Goal: Find specific page/section: Find specific page/section

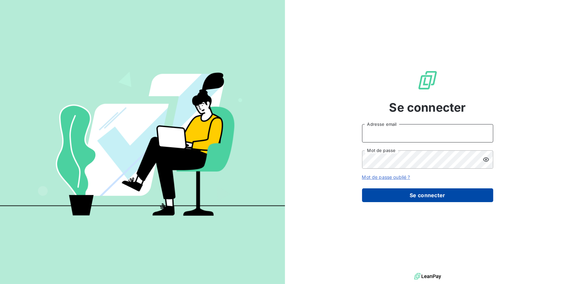
type input "[EMAIL_ADDRESS][DOMAIN_NAME]"
click at [411, 193] on button "Se connecter" at bounding box center [427, 196] width 131 height 14
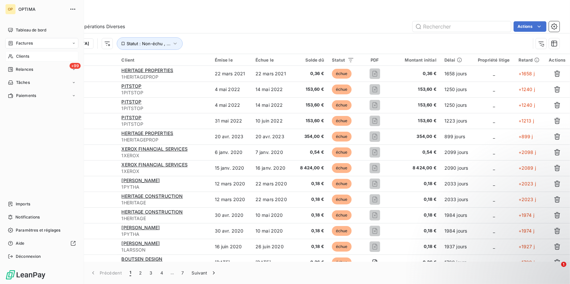
click at [27, 61] on div "Clients" at bounding box center [41, 56] width 73 height 10
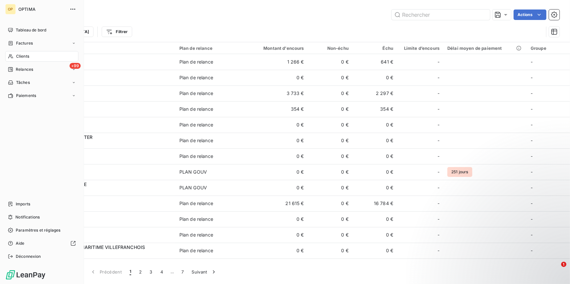
click at [27, 60] on div "Clients" at bounding box center [41, 56] width 73 height 10
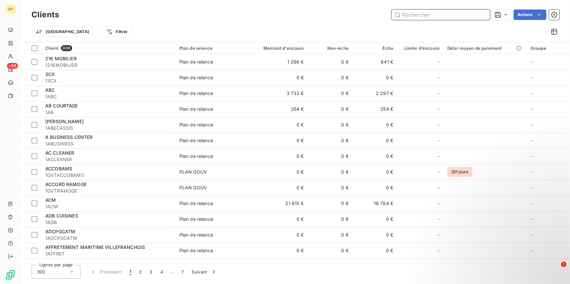
click at [432, 20] on input "text" at bounding box center [441, 15] width 98 height 10
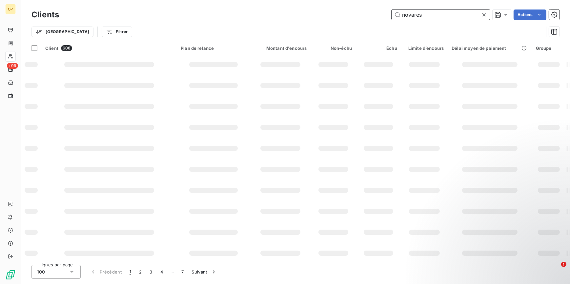
type input "novares"
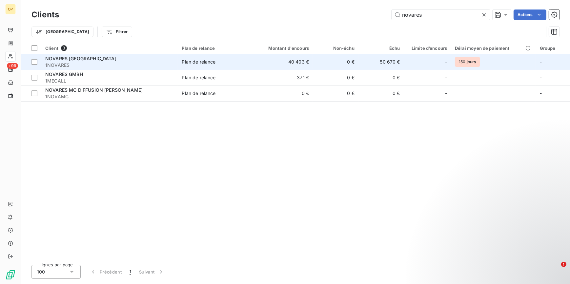
click at [48, 65] on span "1NOVARES" at bounding box center [109, 65] width 129 height 7
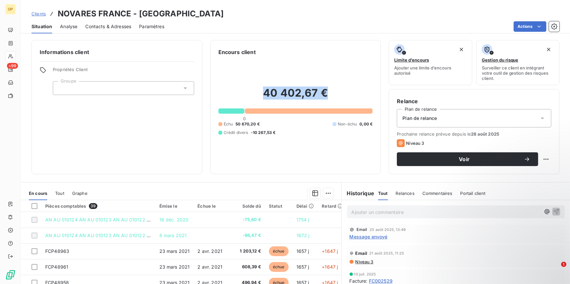
drag, startPoint x: 260, startPoint y: 93, endPoint x: 325, endPoint y: 93, distance: 64.6
click at [325, 93] on h2 "40 402,67 €" at bounding box center [295, 97] width 155 height 20
drag, startPoint x: 325, startPoint y: 93, endPoint x: 311, endPoint y: 92, distance: 13.9
copy h2 "40 402,67 €"
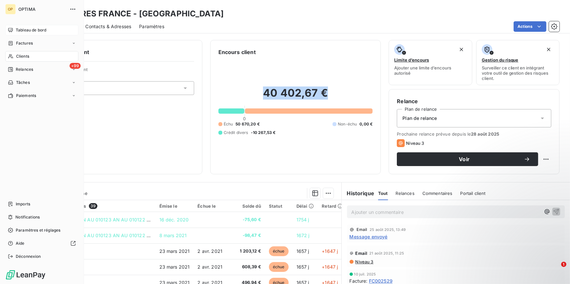
click at [43, 33] on span "Tableau de bord" at bounding box center [31, 30] width 31 height 6
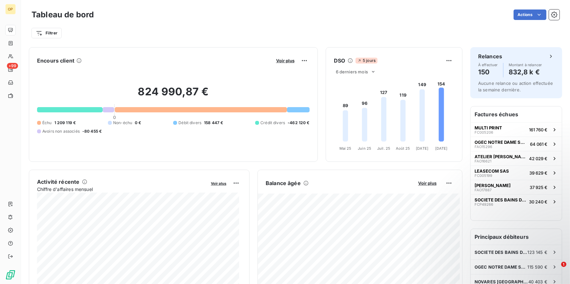
click at [440, 104] on icon at bounding box center [441, 115] width 5 height 54
click at [295, 110] on div at bounding box center [298, 109] width 23 height 5
click at [207, 104] on h2 "824 990,87 €" at bounding box center [173, 95] width 273 height 20
click at [203, 109] on div at bounding box center [201, 109] width 172 height 5
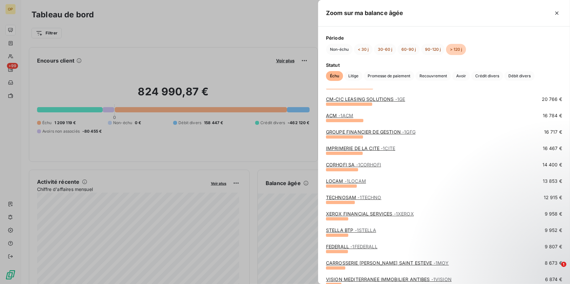
scroll to position [149, 0]
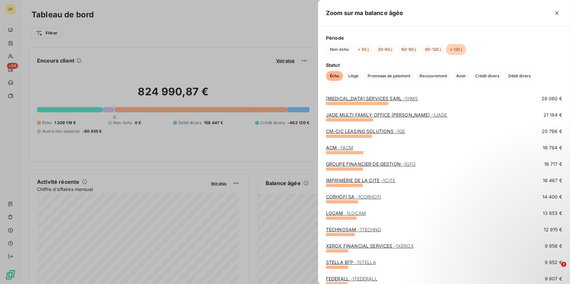
click at [220, 19] on div at bounding box center [285, 142] width 570 height 284
